Goal: Task Accomplishment & Management: Use online tool/utility

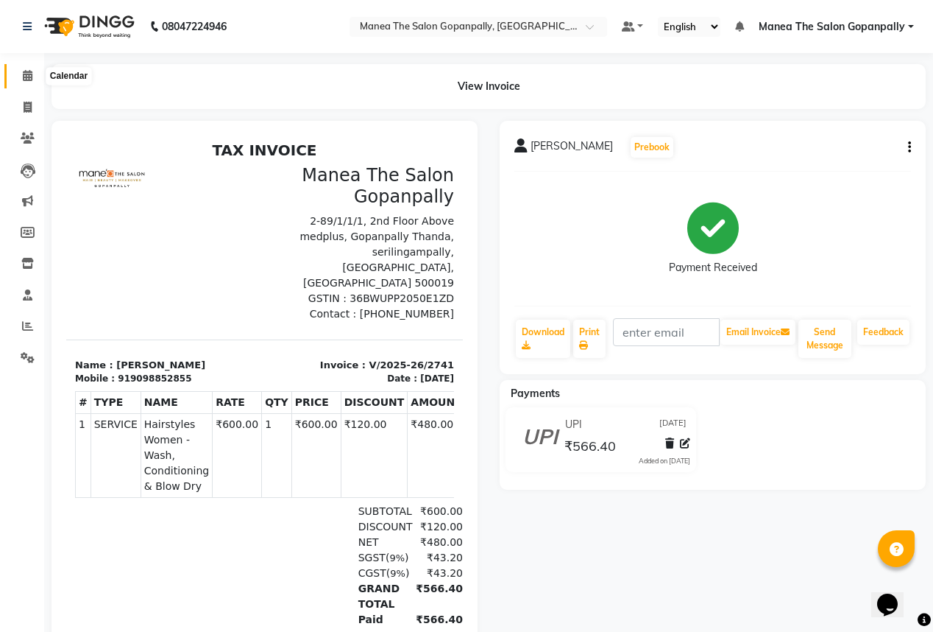
click at [16, 71] on span at bounding box center [28, 76] width 26 height 17
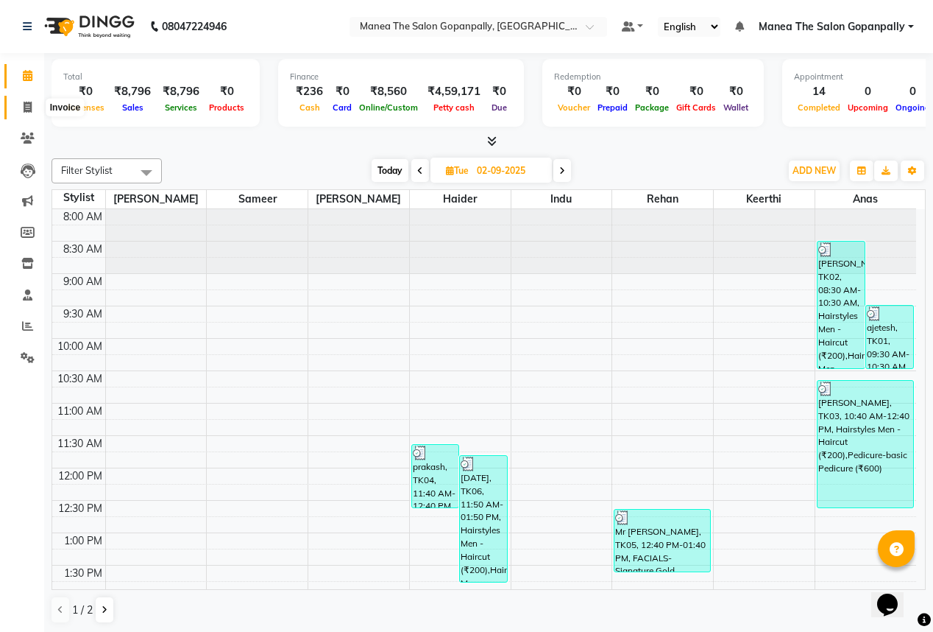
click at [24, 108] on icon at bounding box center [28, 107] width 8 height 11
select select "service"
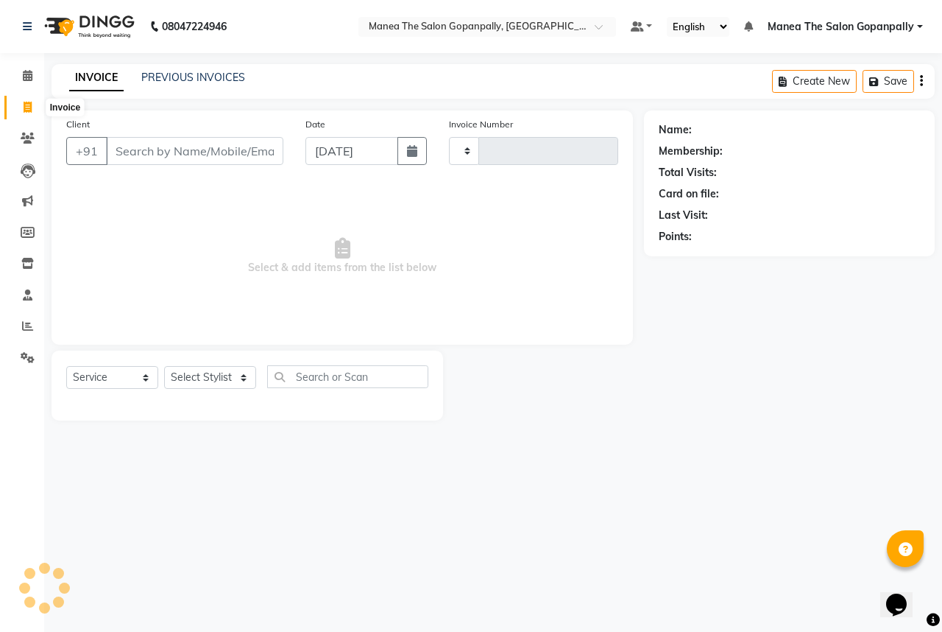
type input "2742"
select select "7027"
click at [24, 327] on icon at bounding box center [27, 325] width 11 height 11
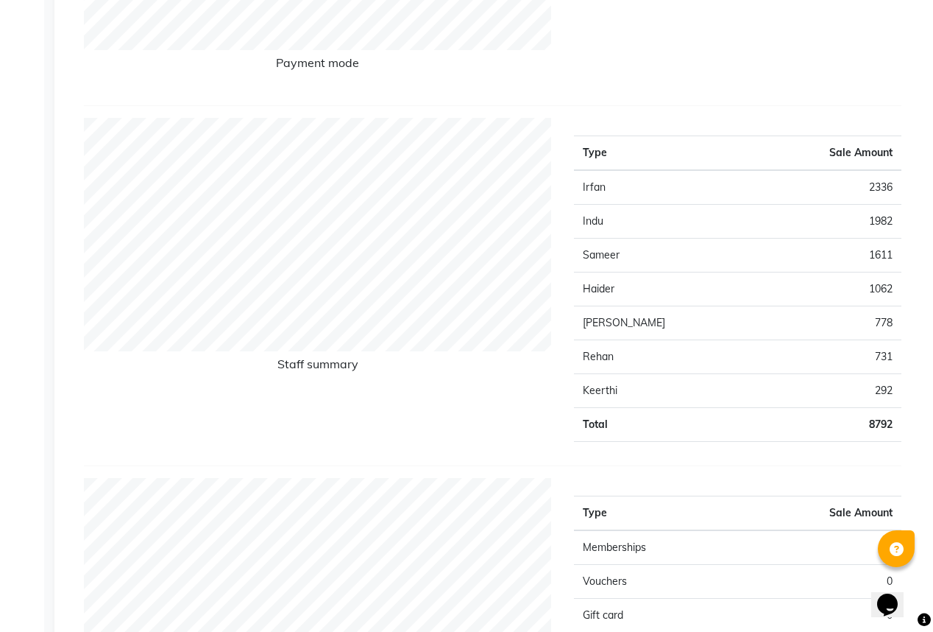
scroll to position [471, 0]
